Goal: Task Accomplishment & Management: Complete application form

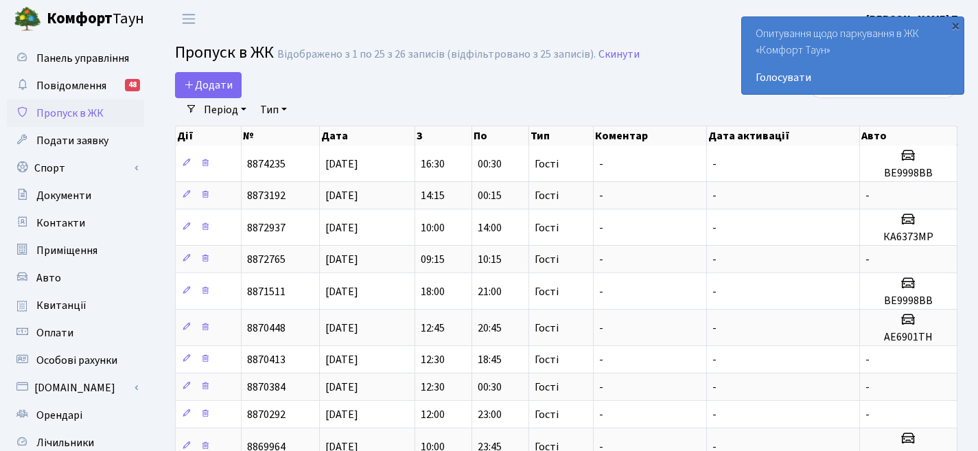
select select "25"
click at [190, 93] on link "Додати" at bounding box center [208, 85] width 67 height 26
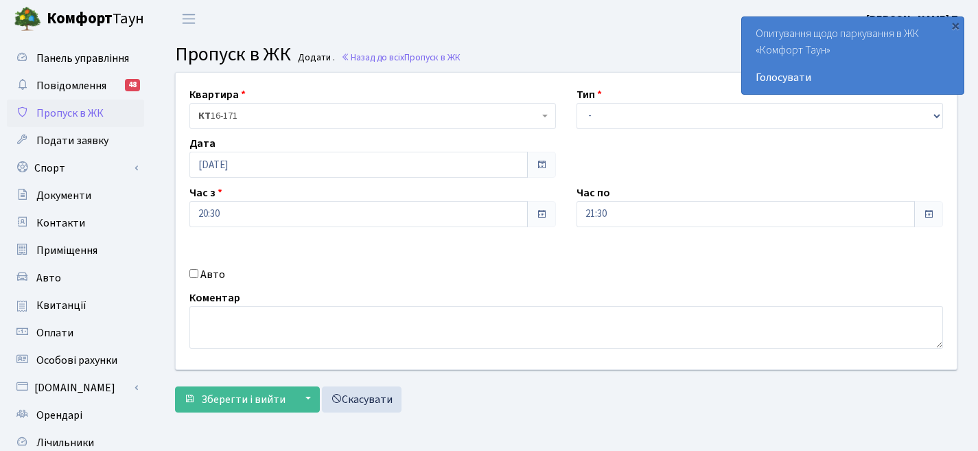
click at [218, 270] on label "Авто" at bounding box center [212, 274] width 25 height 16
click at [198, 270] on input "Авто" at bounding box center [193, 273] width 9 height 9
checkbox input "true"
click at [735, 255] on input "text" at bounding box center [760, 263] width 367 height 26
type input "АЕ6901ТН"
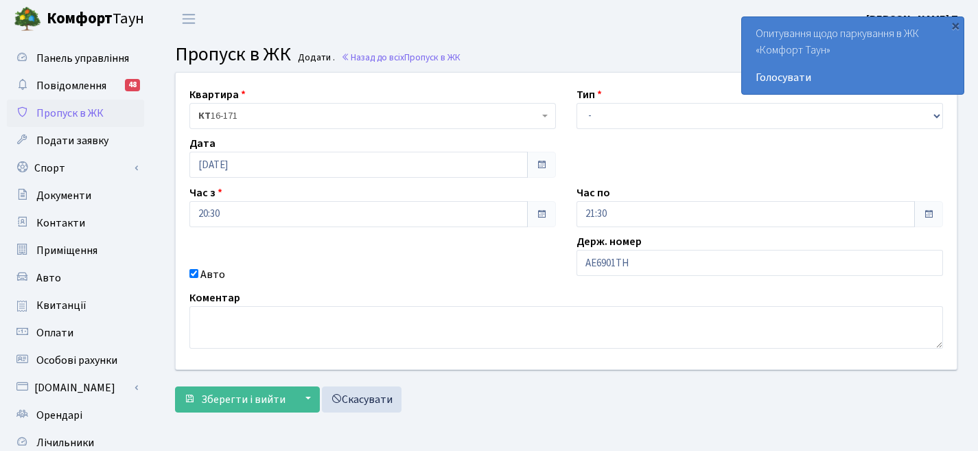
click at [551, 224] on span at bounding box center [541, 214] width 29 height 26
click at [547, 172] on span at bounding box center [541, 165] width 29 height 26
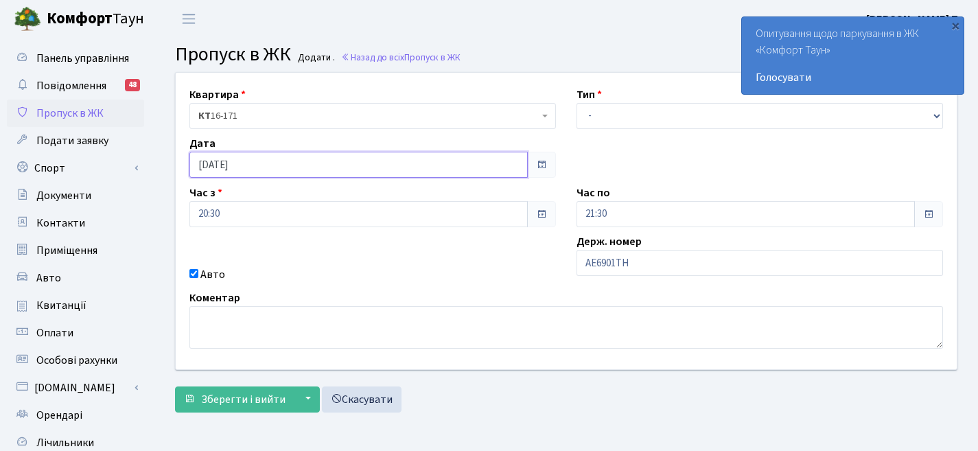
click at [304, 169] on input "11.08.2025" at bounding box center [358, 165] width 338 height 26
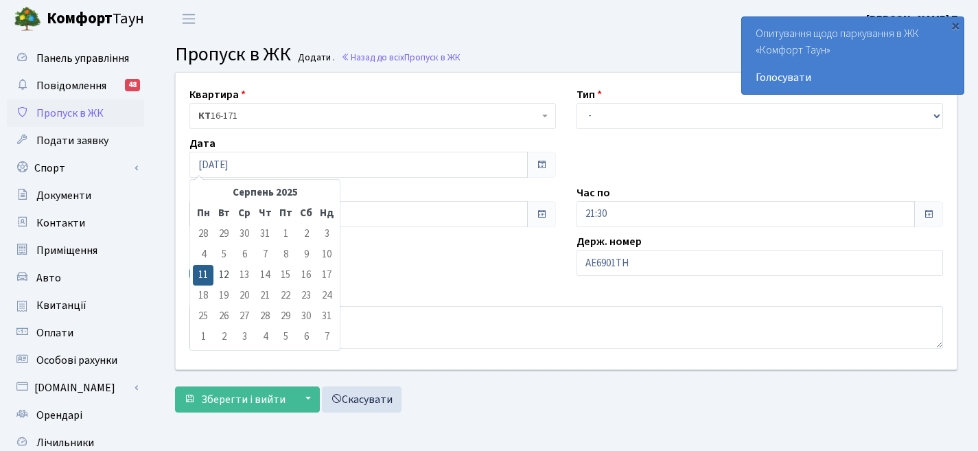
click at [240, 275] on td "13" at bounding box center [244, 275] width 21 height 21
click at [242, 277] on td "13" at bounding box center [244, 275] width 21 height 21
click at [258, 281] on td "14" at bounding box center [265, 275] width 21 height 21
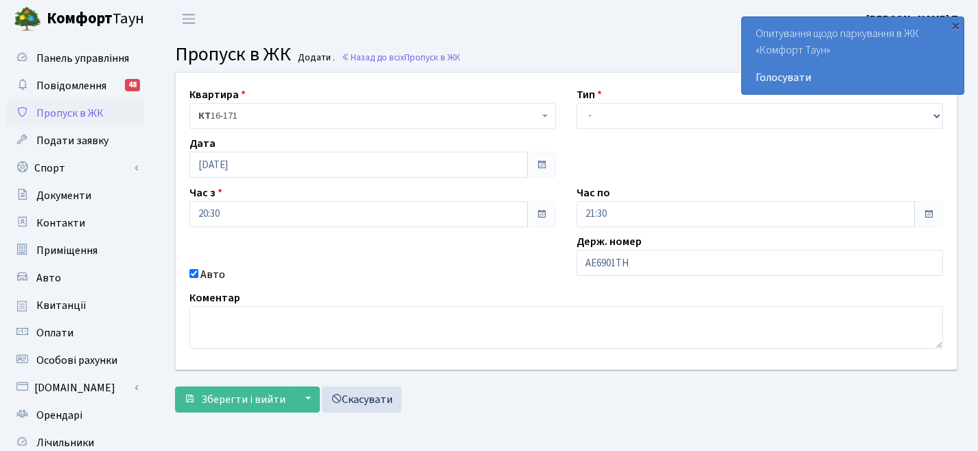
click at [459, 284] on div "Квартира <b>КТ</b>&nbsp;&nbsp;&nbsp;&nbsp;16-171 КТ 16-171 Тип - Доставка Таксі…" at bounding box center [566, 221] width 802 height 297
click at [540, 163] on span at bounding box center [541, 164] width 11 height 11
click at [931, 211] on span at bounding box center [928, 214] width 11 height 11
click at [736, 177] on div "Квартира <b>КТ</b>&nbsp;&nbsp;&nbsp;&nbsp;16-171 КТ 16-171 Тип - Доставка Таксі…" at bounding box center [566, 221] width 802 height 297
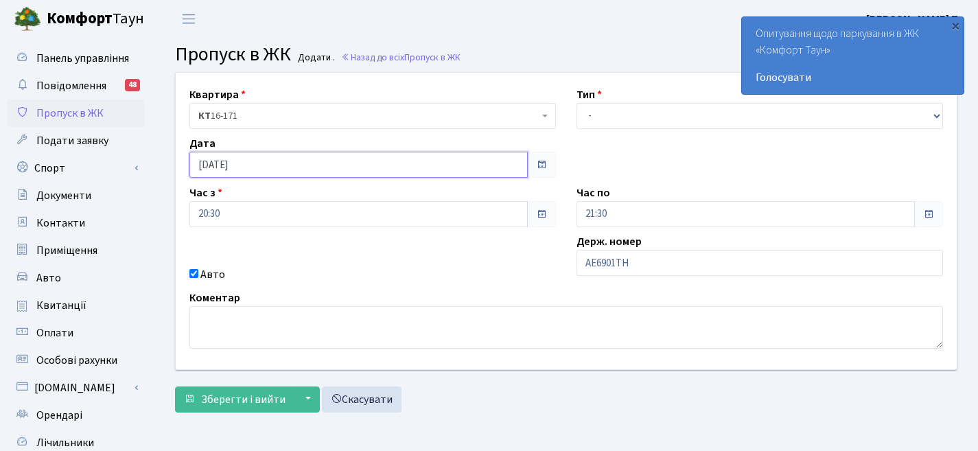
click at [293, 165] on input "11.08.2025" at bounding box center [358, 165] width 338 height 26
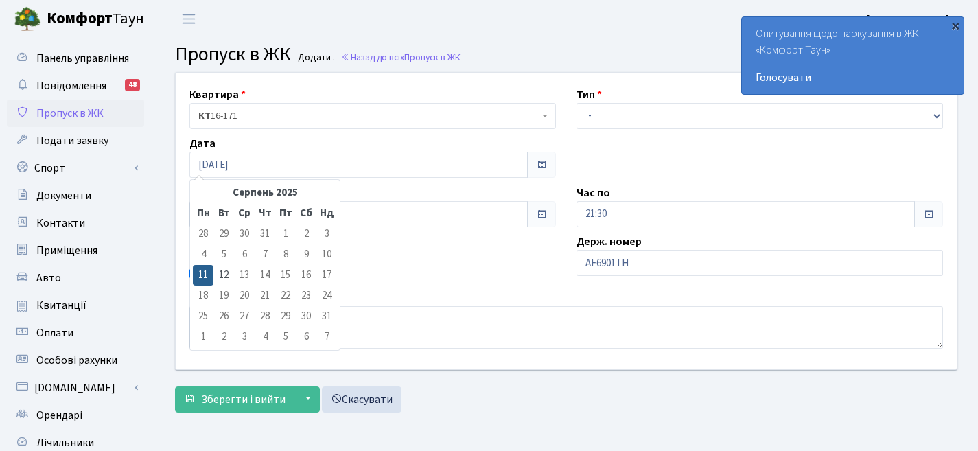
click at [957, 30] on div "×" at bounding box center [956, 26] width 14 height 14
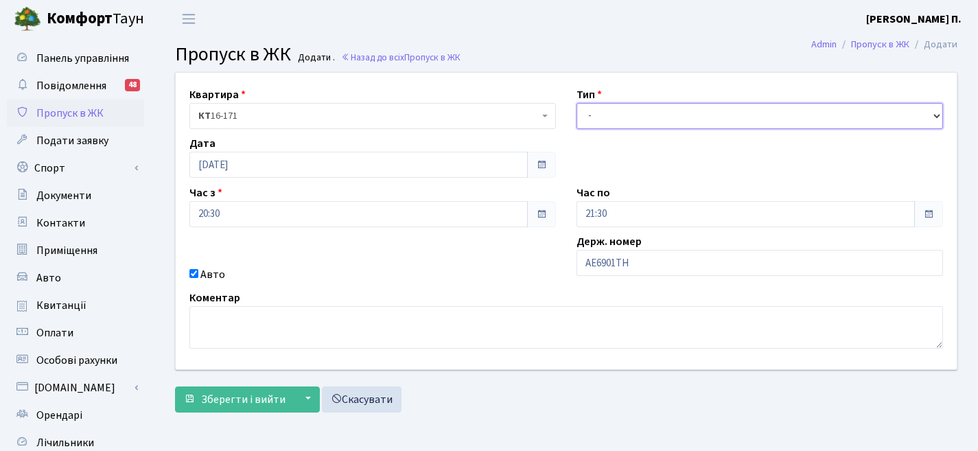
click at [702, 115] on select "- Доставка Таксі Гості Сервіс" at bounding box center [760, 116] width 367 height 26
click at [547, 218] on span at bounding box center [541, 214] width 29 height 26
click at [542, 169] on span at bounding box center [541, 164] width 11 height 11
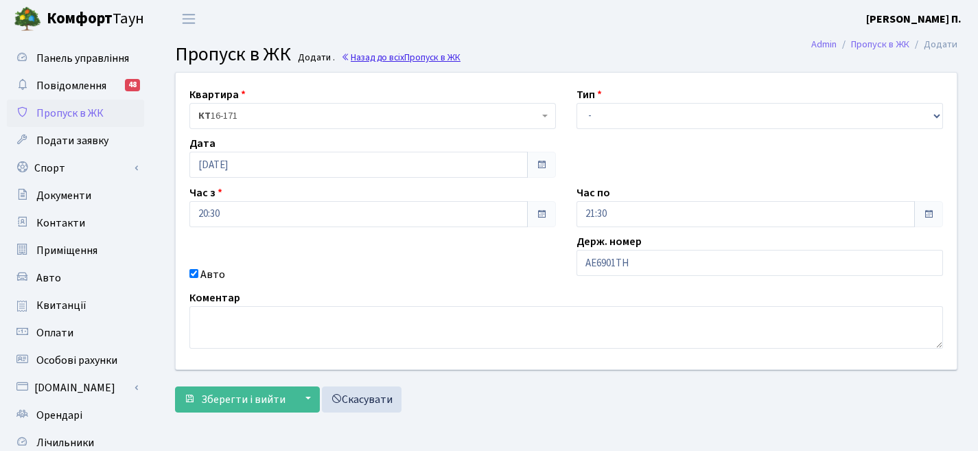
click at [391, 61] on link "Назад до всіх Пропуск в ЖК" at bounding box center [400, 57] width 119 height 13
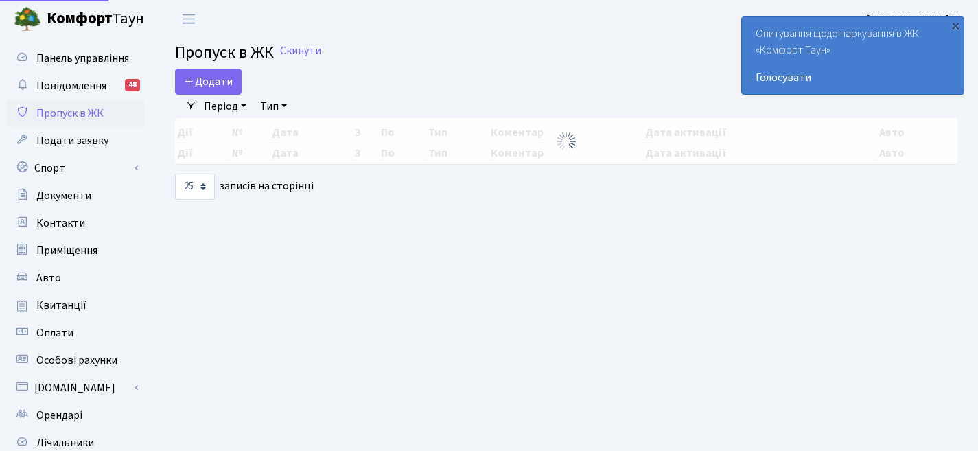
select select "25"
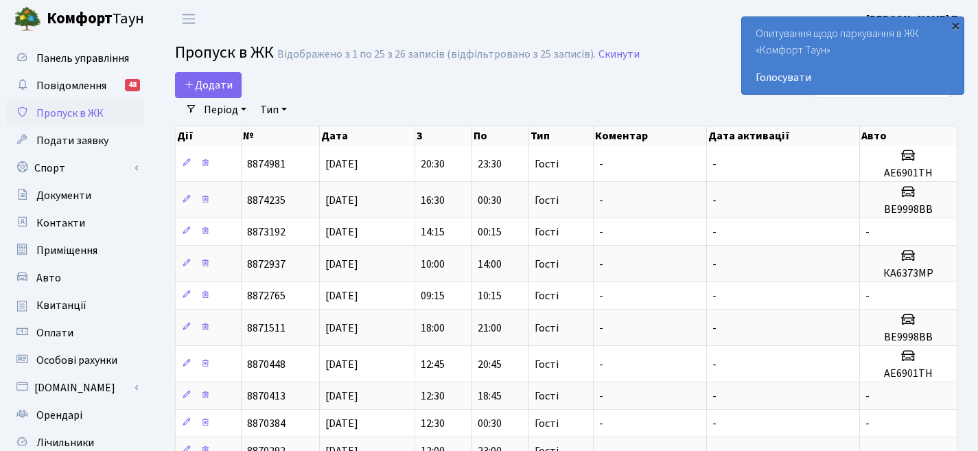
click at [960, 27] on div "×" at bounding box center [956, 26] width 14 height 14
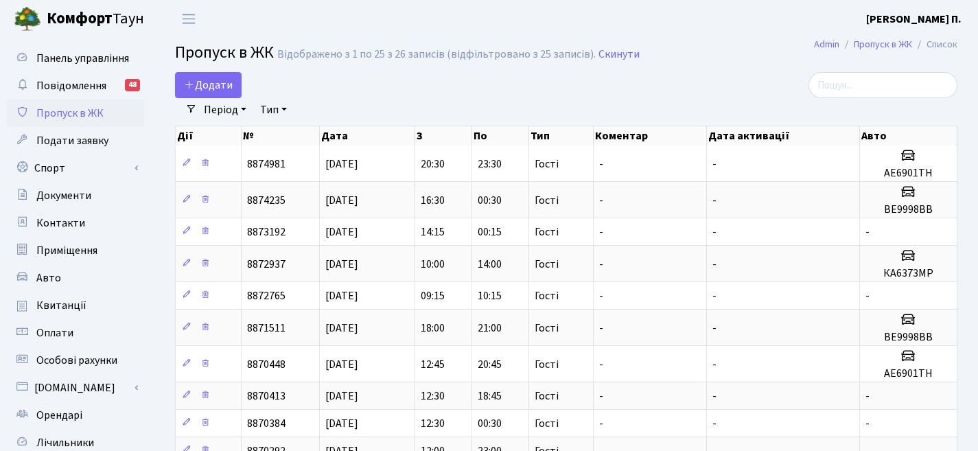
click at [205, 106] on link "Період" at bounding box center [225, 109] width 54 height 23
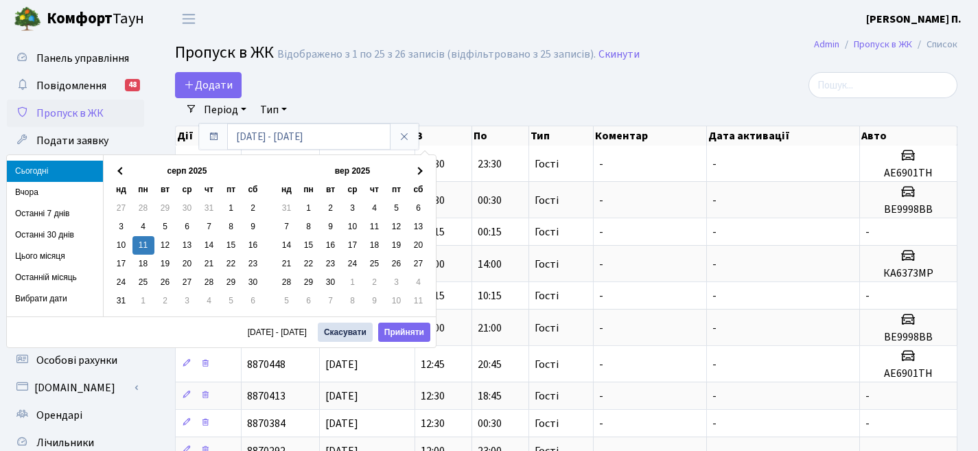
click at [238, 105] on link "Період" at bounding box center [225, 109] width 54 height 23
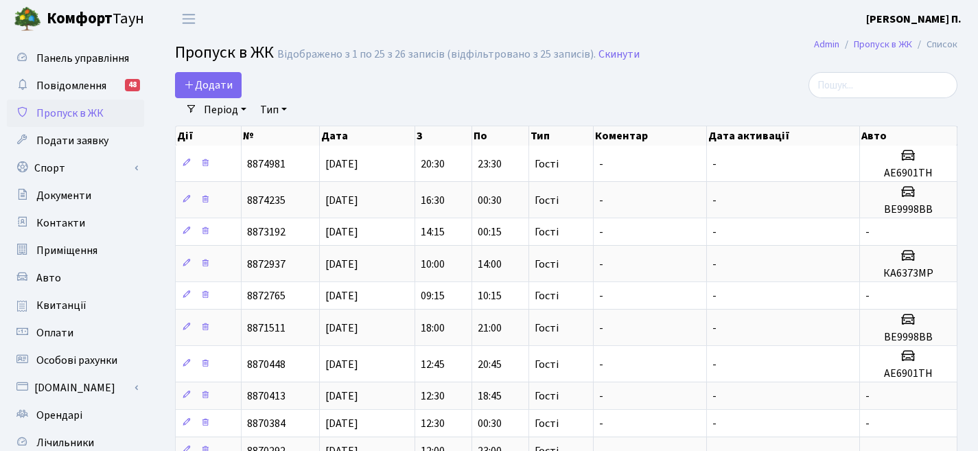
click at [195, 107] on span at bounding box center [191, 109] width 11 height 11
click at [192, 109] on span at bounding box center [191, 109] width 11 height 11
click at [281, 106] on link "Тип" at bounding box center [274, 109] width 38 height 23
click at [293, 211] on link "Гості" at bounding box center [309, 214] width 108 height 21
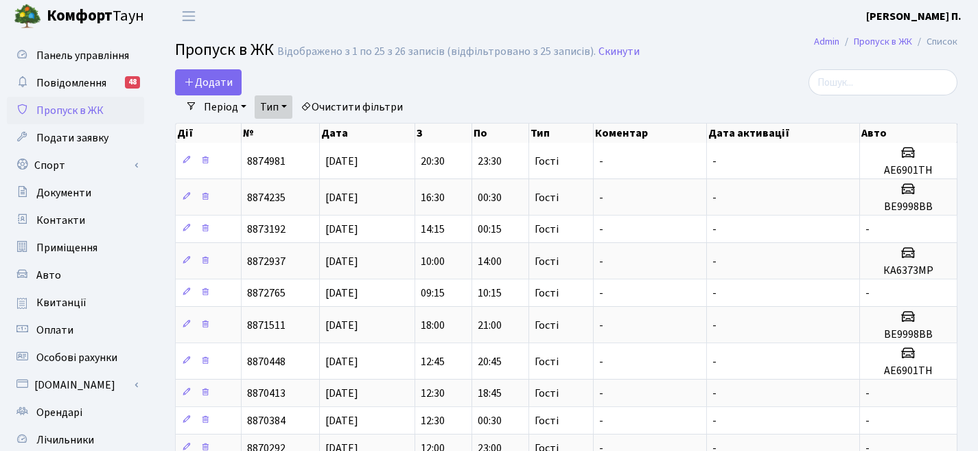
scroll to position [5, 0]
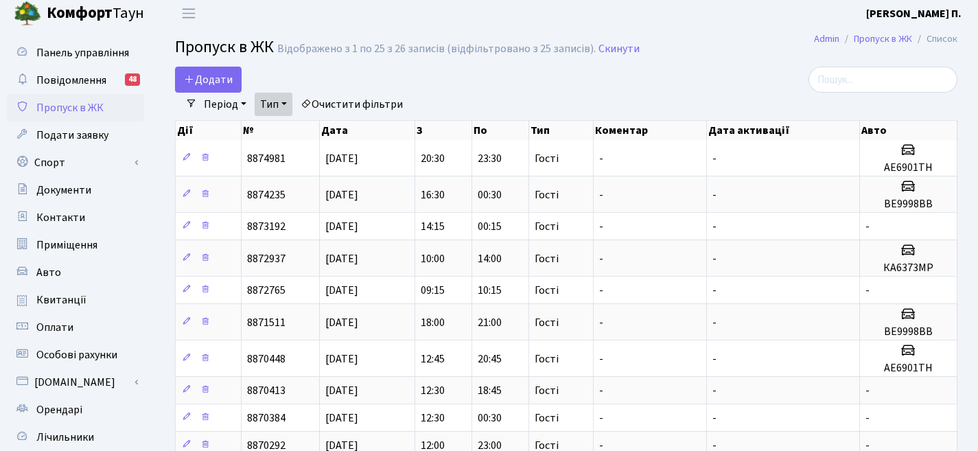
click at [209, 107] on link "Період" at bounding box center [225, 104] width 54 height 23
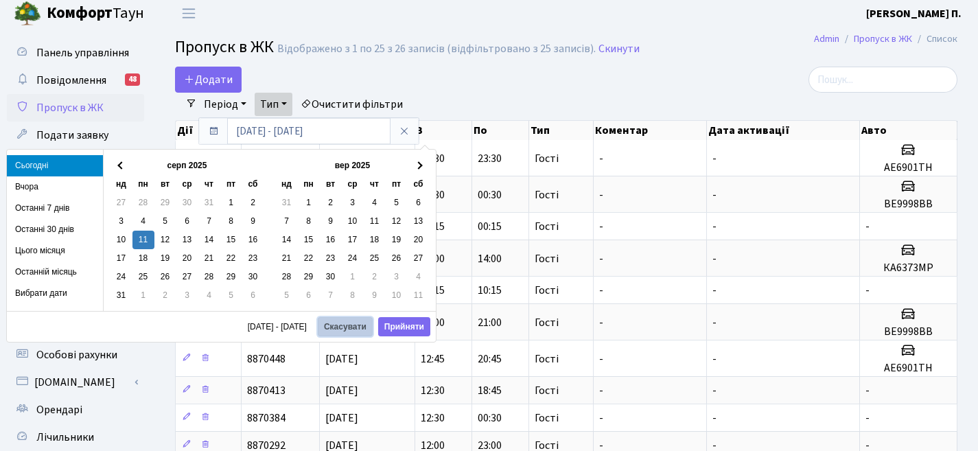
click at [330, 326] on button "Скасувати" at bounding box center [345, 326] width 55 height 19
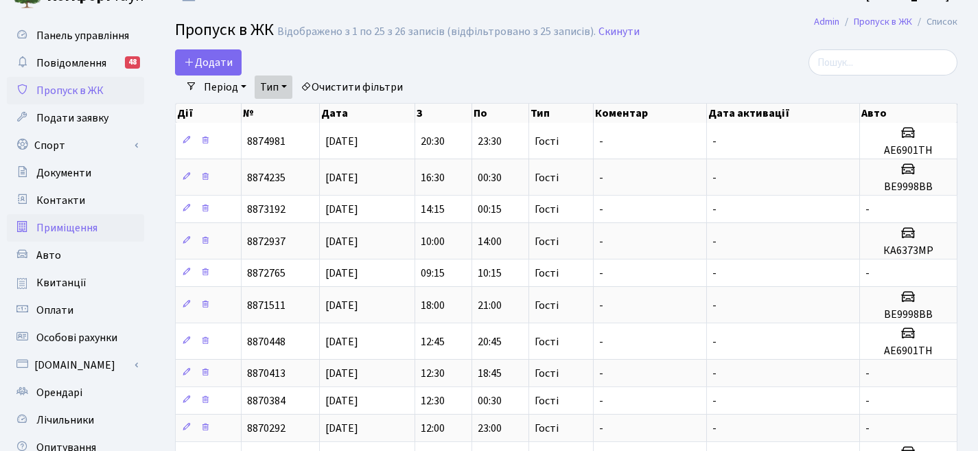
scroll to position [23, 0]
click at [102, 250] on link "Авто" at bounding box center [75, 254] width 137 height 27
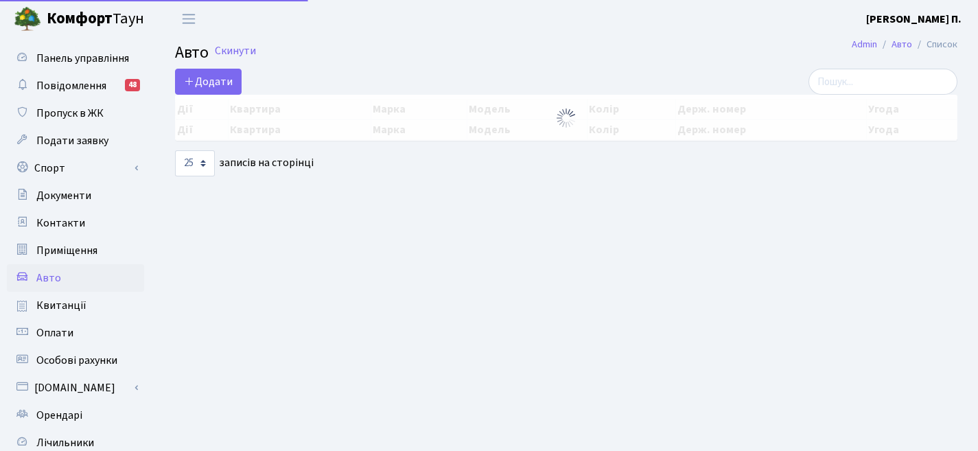
select select "25"
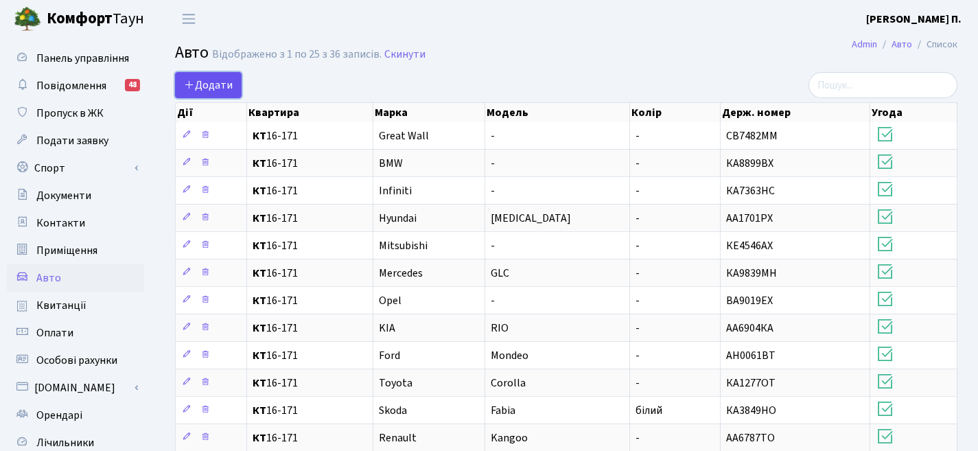
click at [217, 90] on span "Додати" at bounding box center [208, 85] width 49 height 15
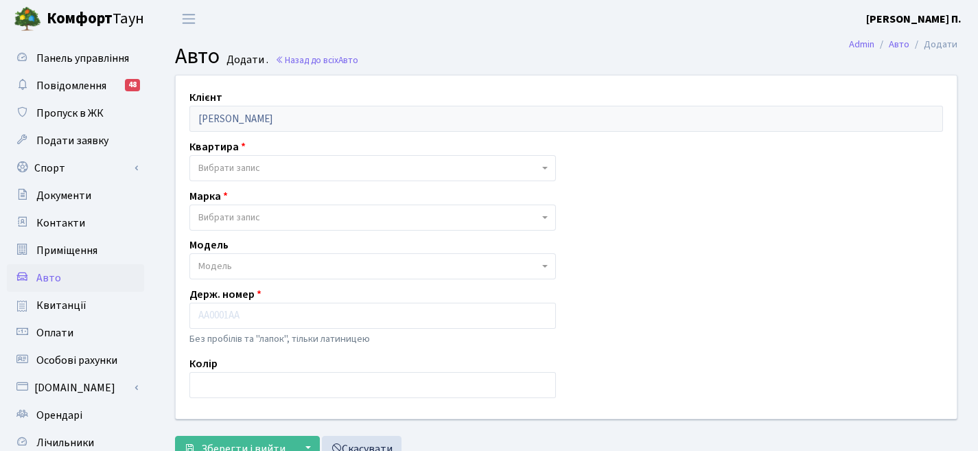
click at [506, 148] on div "Квартира - <b>КТ</b>&nbsp;&nbsp;&nbsp;&nbsp;16-171 Вибрати запис" at bounding box center [372, 160] width 387 height 43
click at [510, 161] on span "Вибрати запис" at bounding box center [368, 168] width 341 height 14
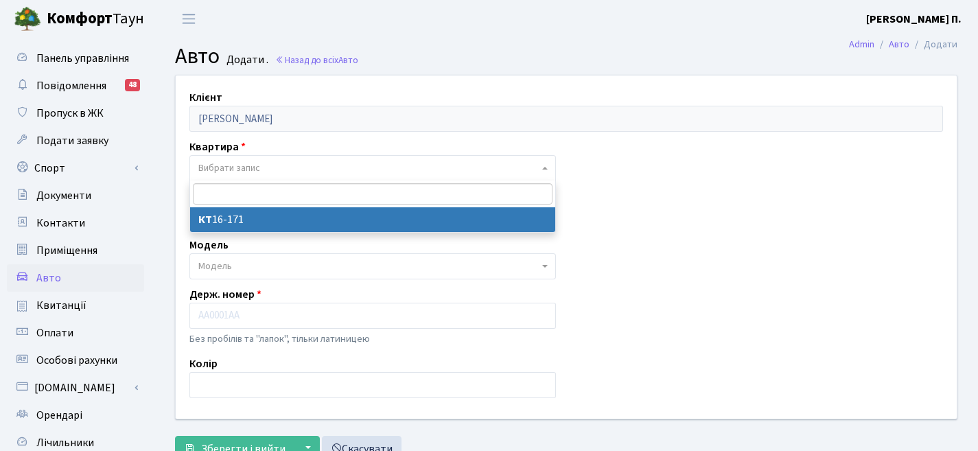
select select "27261"
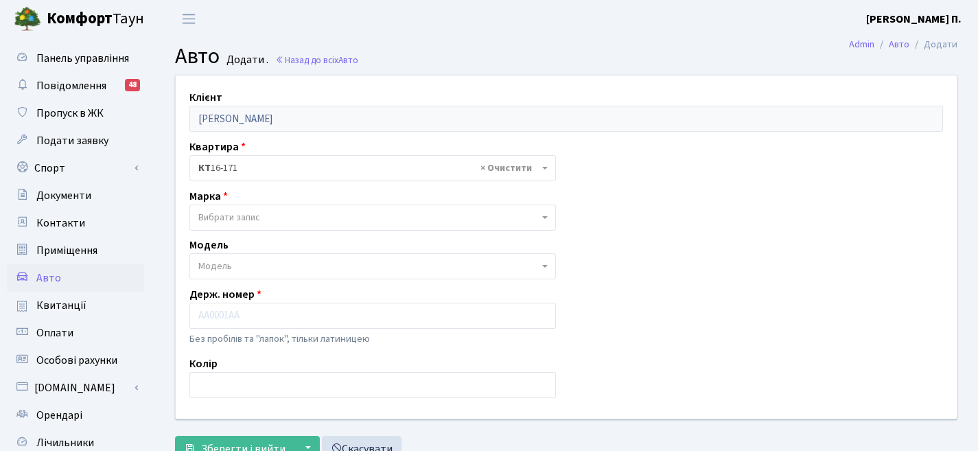
scroll to position [3, 0]
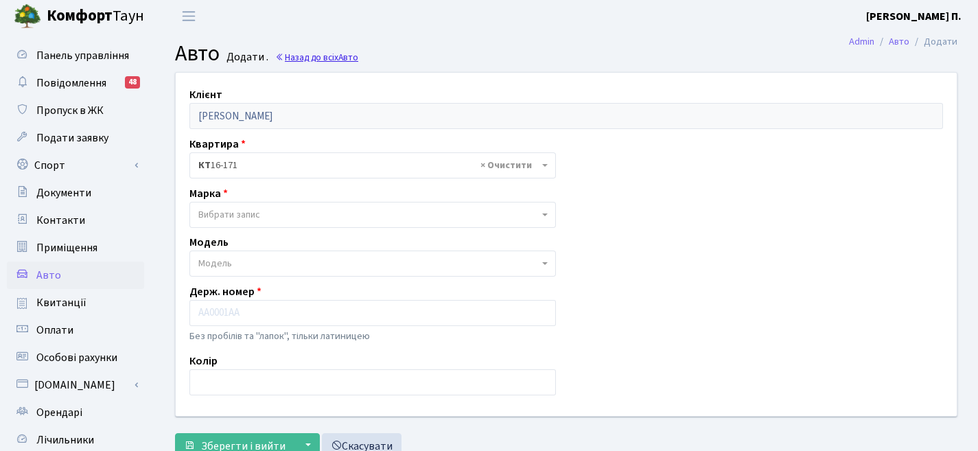
click at [323, 58] on link "Назад до всіх Авто" at bounding box center [316, 57] width 83 height 13
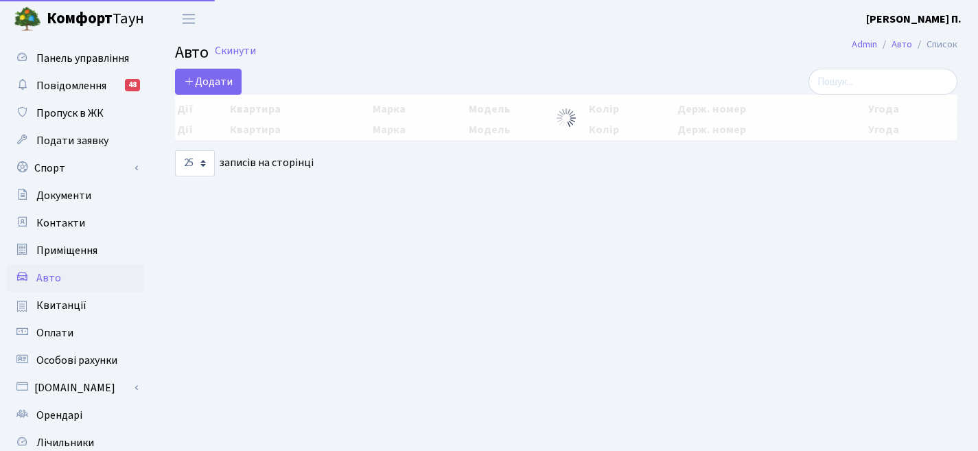
select select "25"
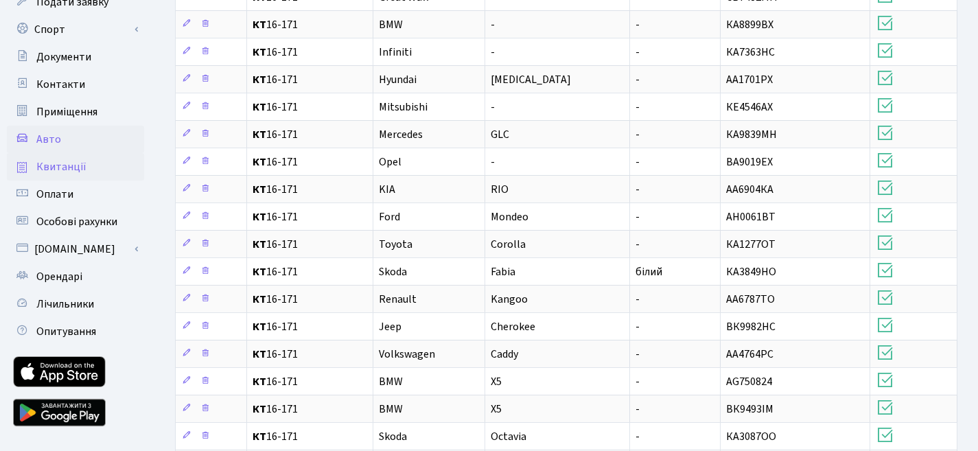
scroll to position [152, 0]
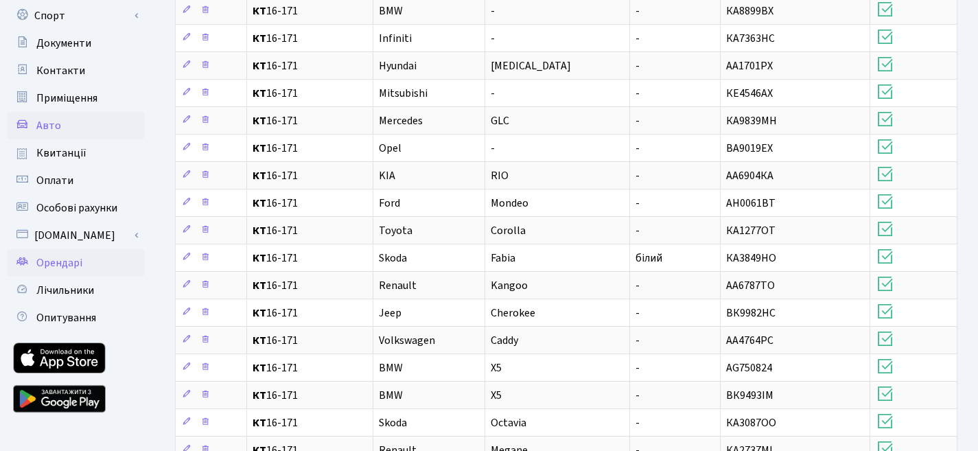
click at [71, 259] on span "Орендарі" at bounding box center [59, 262] width 46 height 15
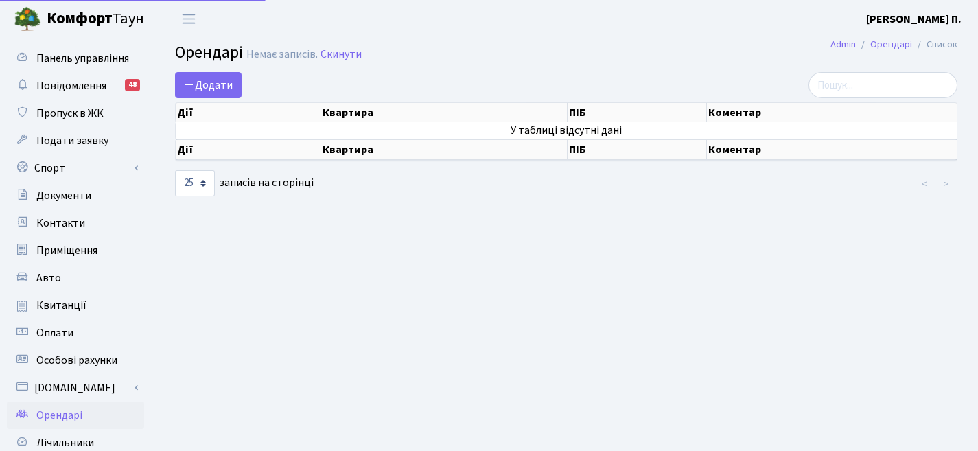
select select "25"
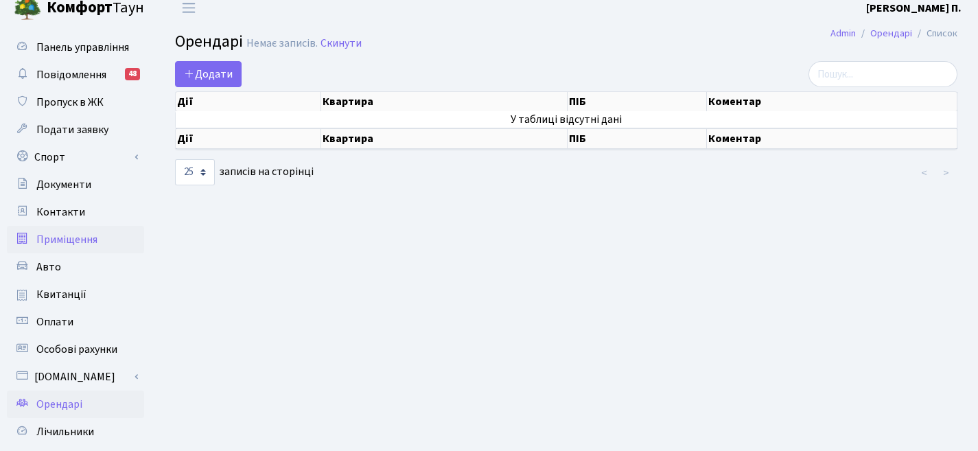
scroll to position [12, 0]
click at [30, 303] on link "Квитанції" at bounding box center [75, 293] width 137 height 27
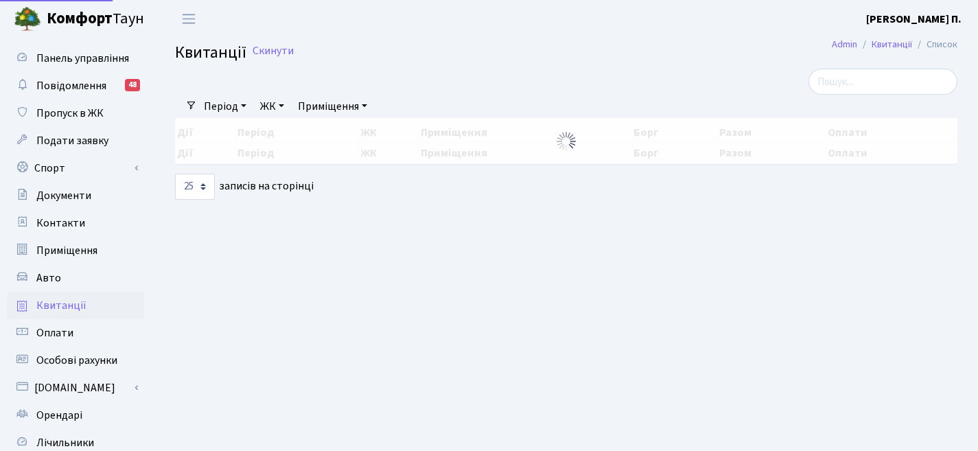
select select "25"
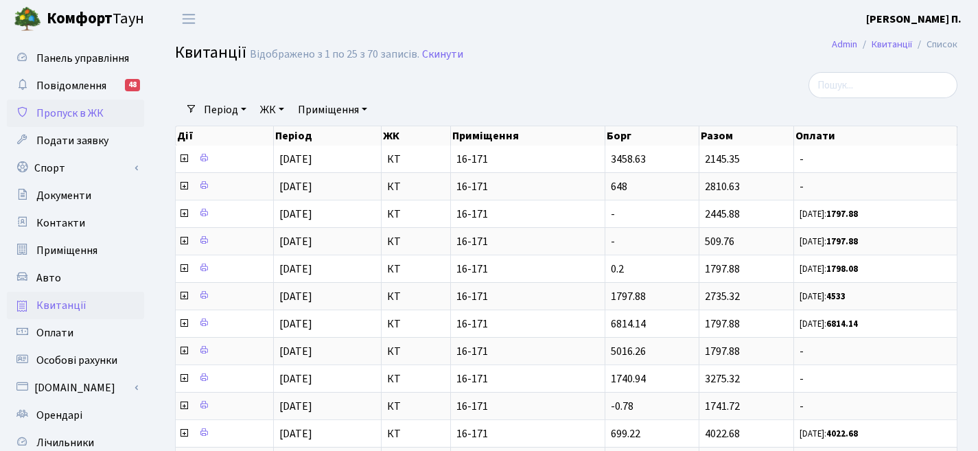
click at [73, 122] on link "Пропуск в ЖК" at bounding box center [75, 113] width 137 height 27
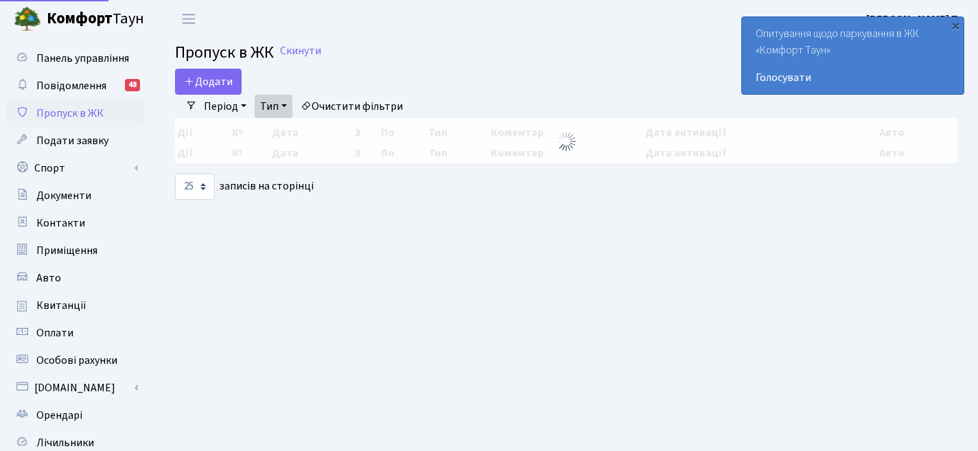
select select "25"
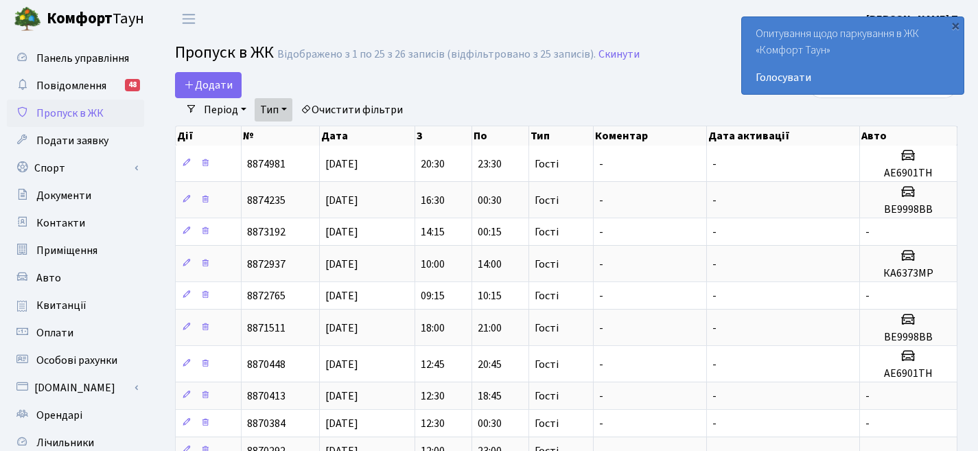
click at [78, 69] on link "Панель управління" at bounding box center [75, 58] width 137 height 27
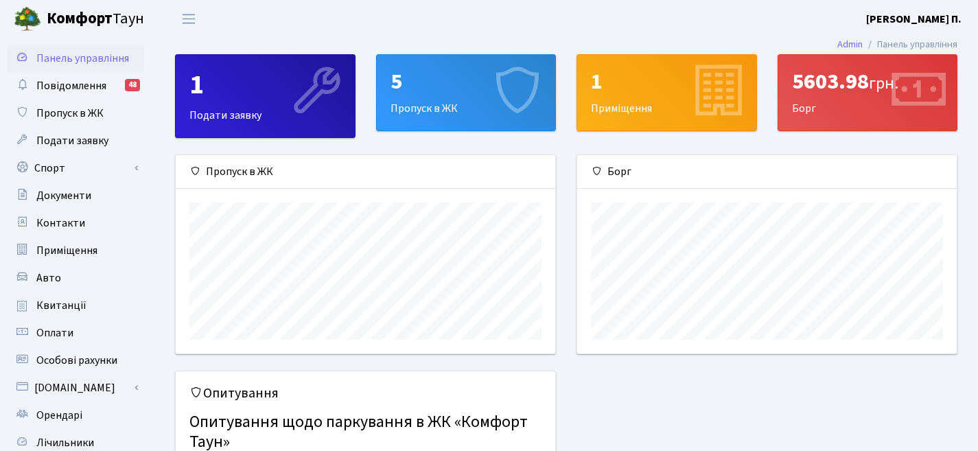
scroll to position [198, 380]
click at [389, 93] on div "5 Пропуск в ЖК" at bounding box center [466, 93] width 179 height 76
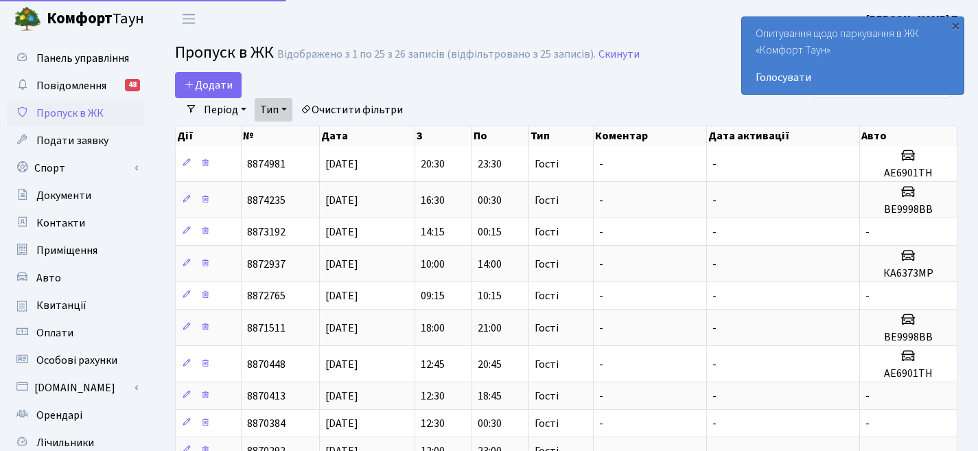
select select "25"
click at [958, 25] on div "×" at bounding box center [956, 26] width 14 height 14
